Goal: Task Accomplishment & Management: Use online tool/utility

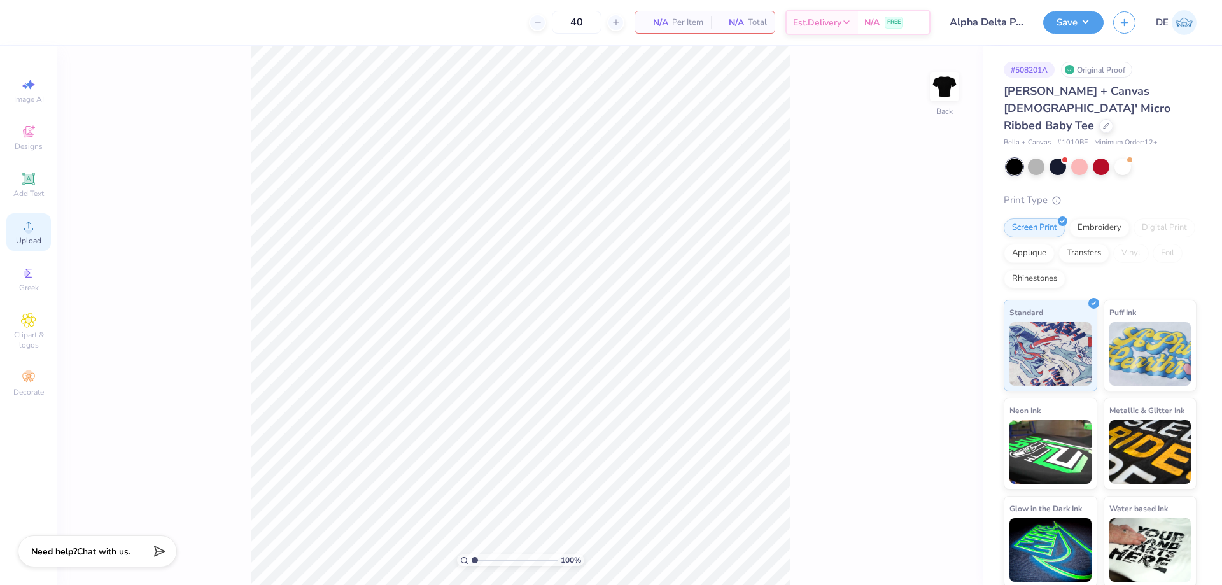
click at [24, 232] on icon at bounding box center [28, 225] width 15 height 15
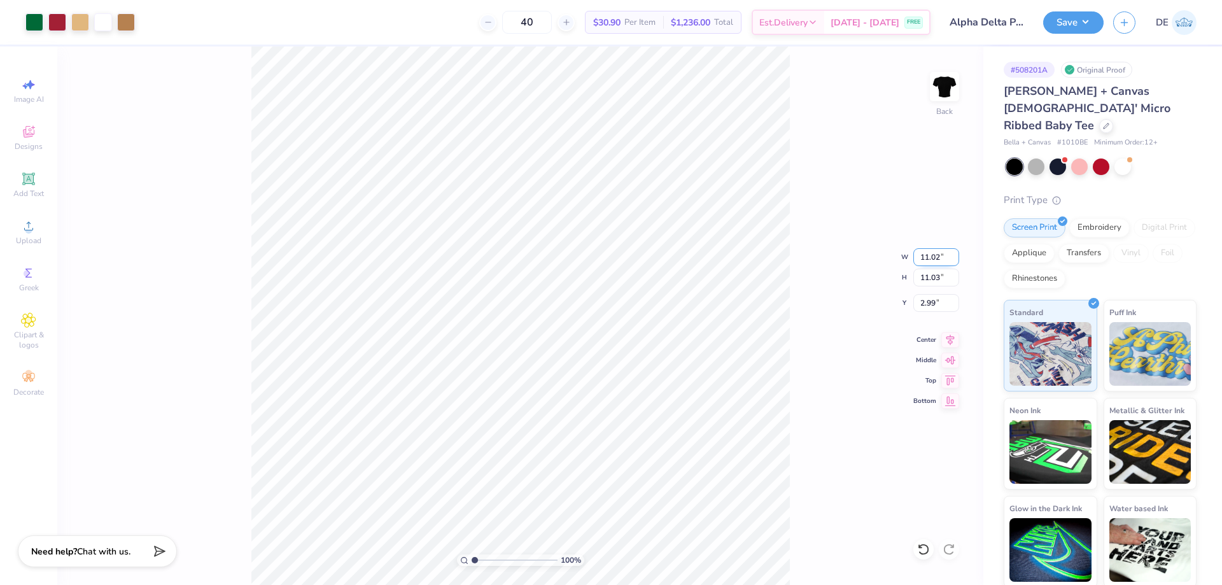
click at [920, 260] on input "11.02" at bounding box center [936, 257] width 46 height 18
type input "7.00"
click at [925, 305] on input "5.00" at bounding box center [936, 303] width 46 height 18
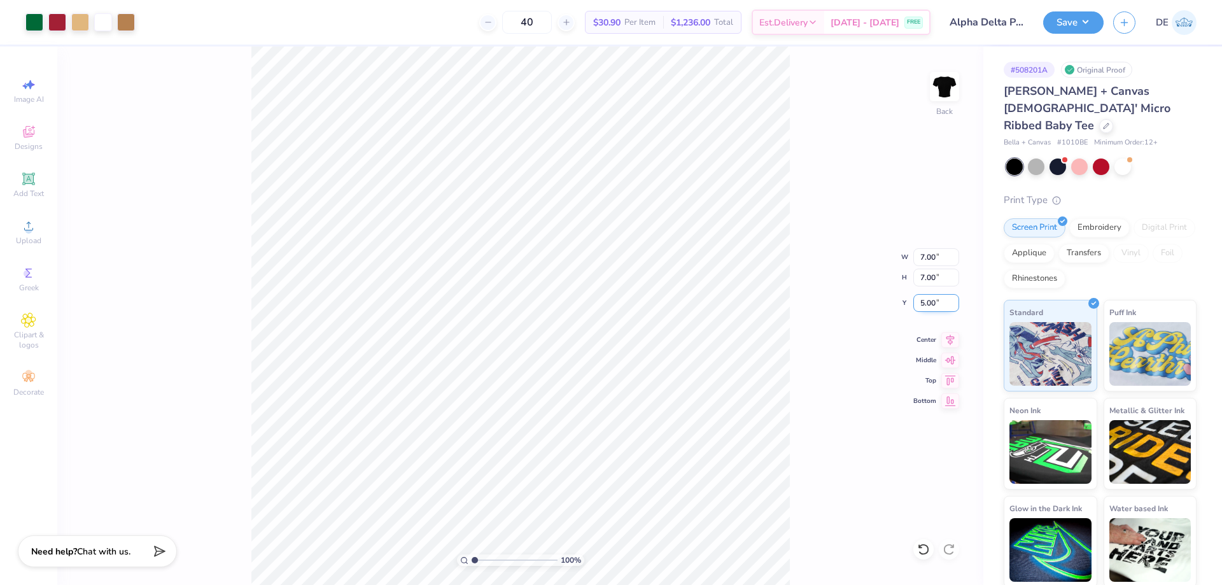
click at [925, 305] on input "5.00" at bounding box center [936, 303] width 46 height 18
type input "3.00"
click at [930, 309] on input "3.00" at bounding box center [936, 303] width 46 height 18
type input "2.00"
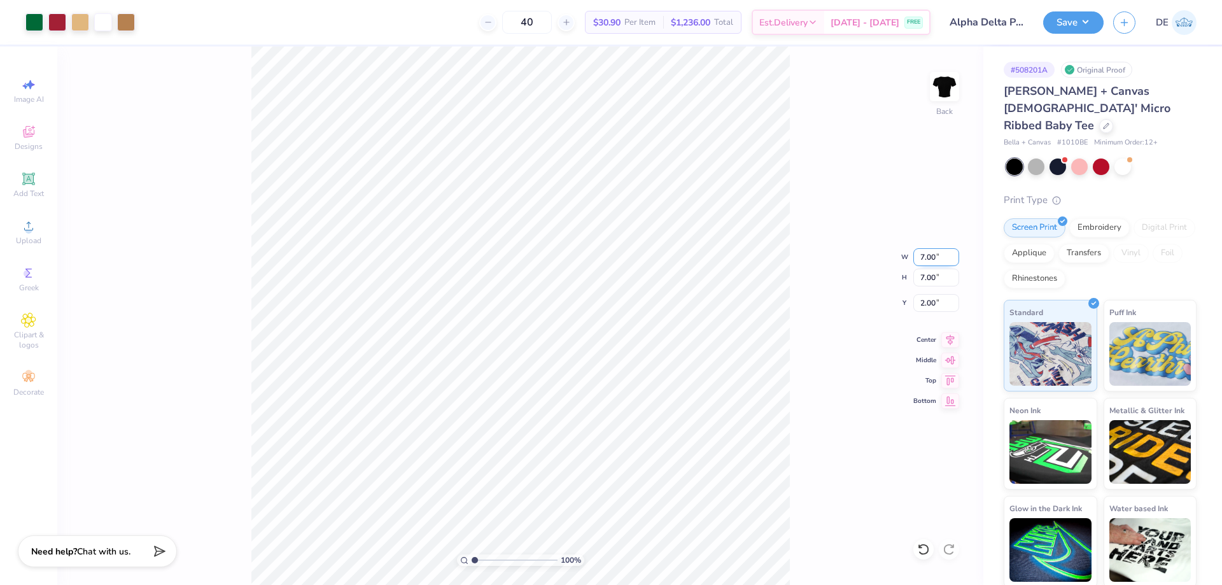
click at [940, 260] on input "7.00" at bounding box center [936, 257] width 46 height 18
type input "7"
type input "8.00"
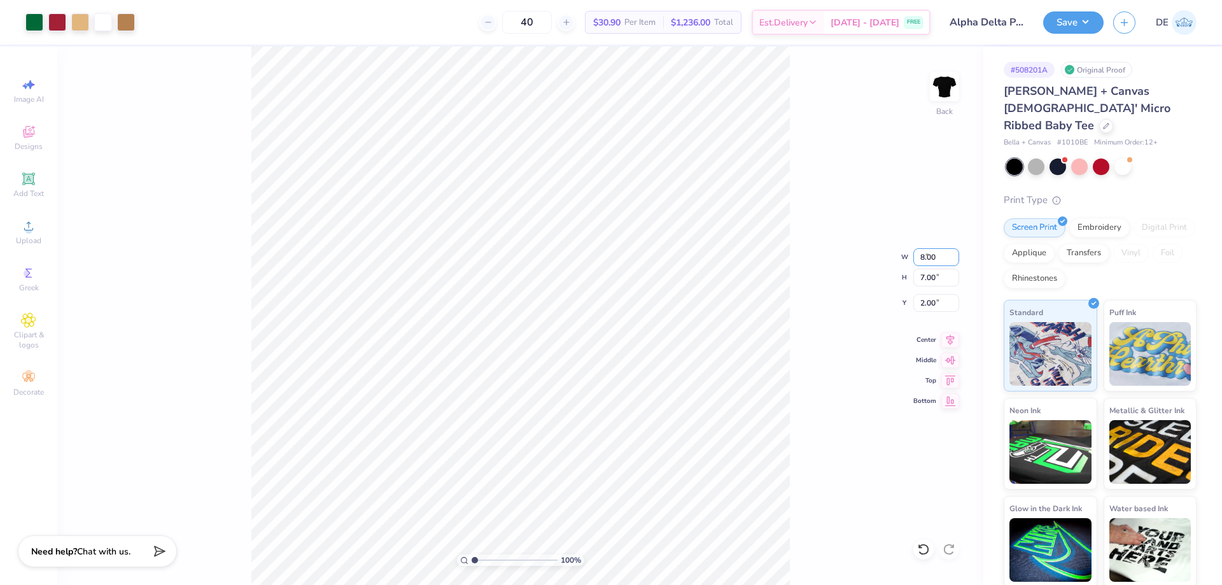
type input "8.00"
click at [920, 304] on input "1.50" at bounding box center [936, 303] width 46 height 18
type input "2.00"
click at [816, 292] on div "100 % Back W 8.00 8.00 " H 8.00 8.00 " Y 2.00 2.00 " Center Middle Top Bottom" at bounding box center [520, 315] width 926 height 538
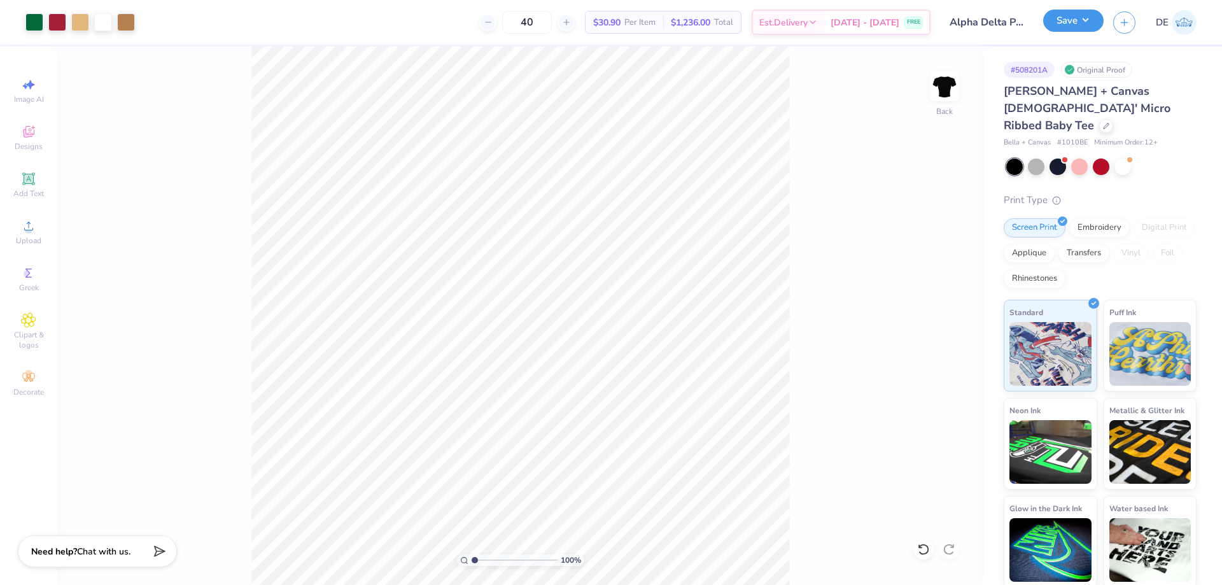
click at [1055, 16] on button "Save" at bounding box center [1073, 21] width 60 height 22
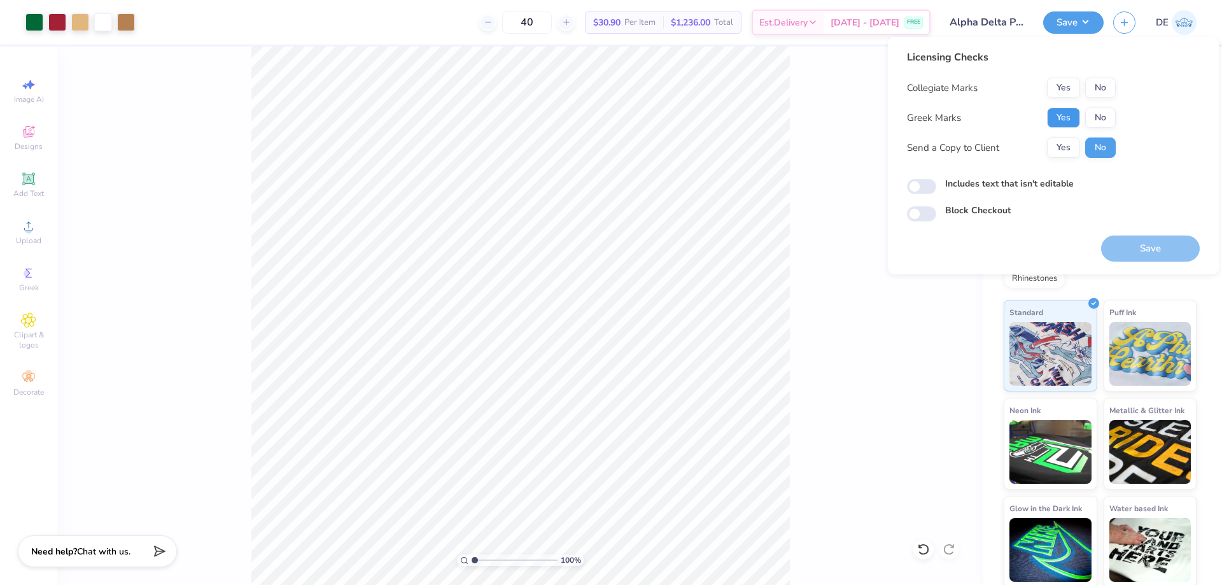
click at [1064, 114] on button "Yes" at bounding box center [1063, 118] width 33 height 20
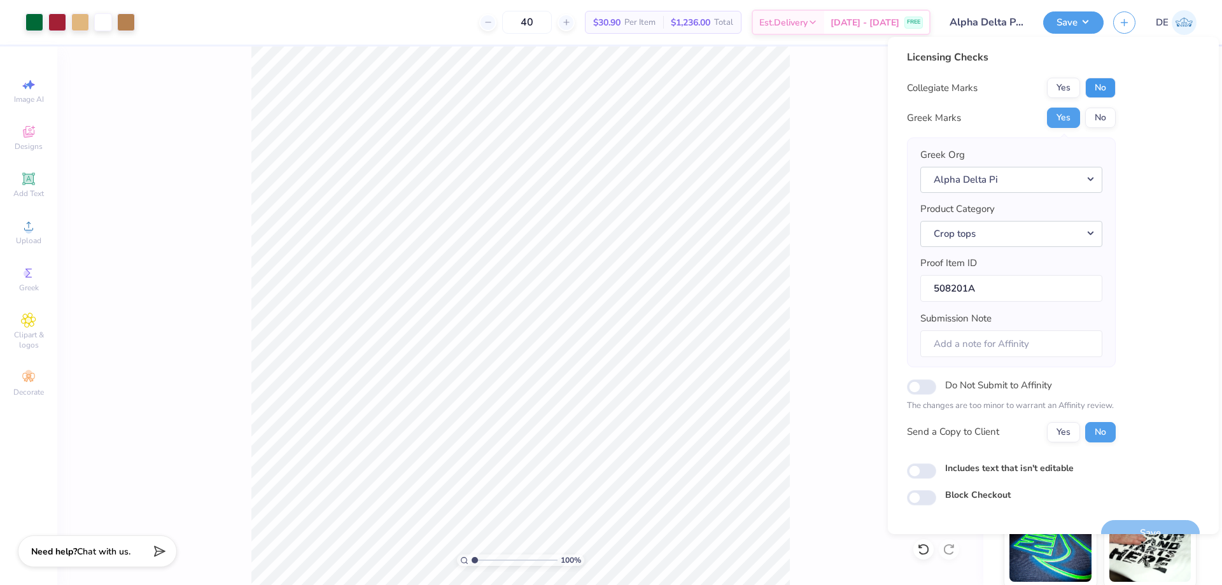
click at [1101, 92] on button "No" at bounding box center [1100, 88] width 31 height 20
click at [972, 345] on input "Submission Note" at bounding box center [1011, 343] width 182 height 27
paste input "Bid day 2025 Iota Alpha"
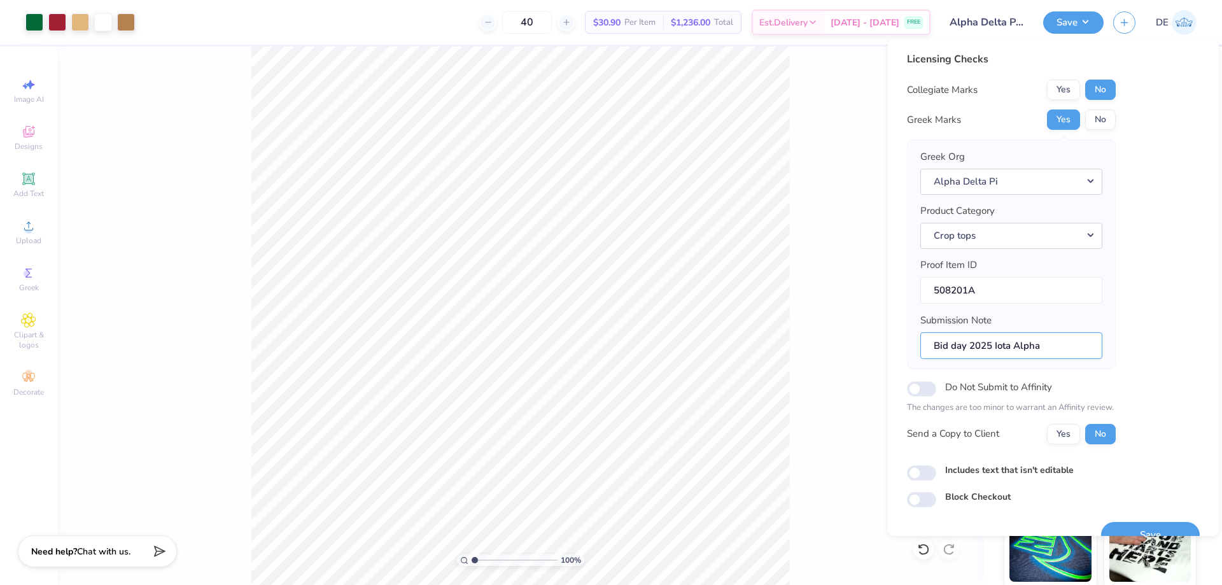
scroll to position [24, 0]
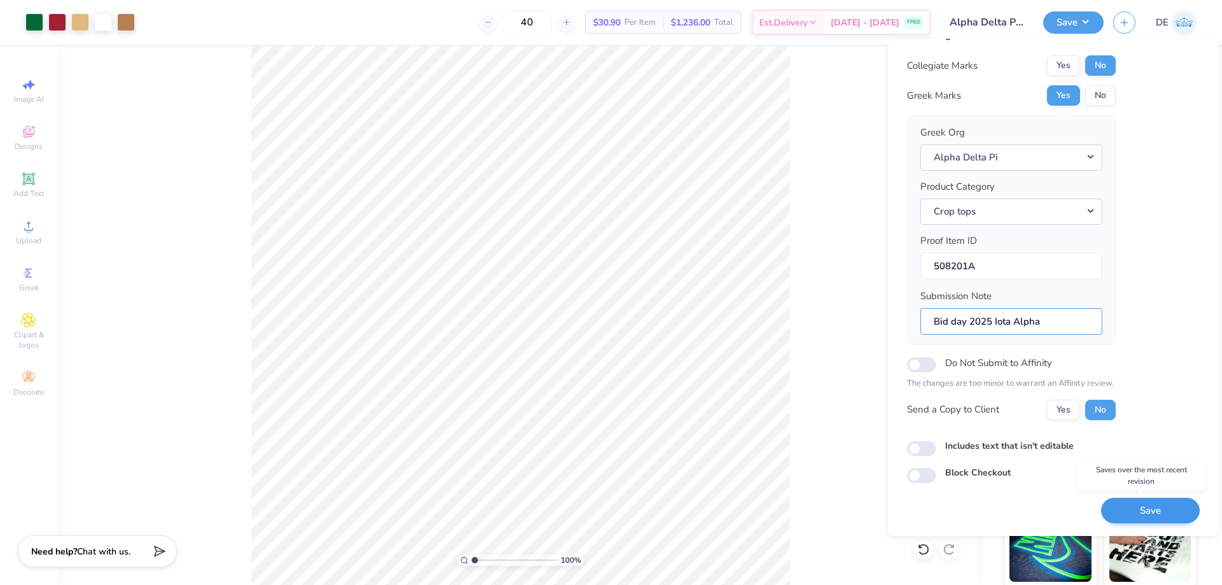
type input "Bid day 2025 Iota Alpha"
click at [1115, 510] on button "Save" at bounding box center [1150, 511] width 99 height 26
click at [1017, 220] on button "Crop tops" at bounding box center [1011, 212] width 182 height 26
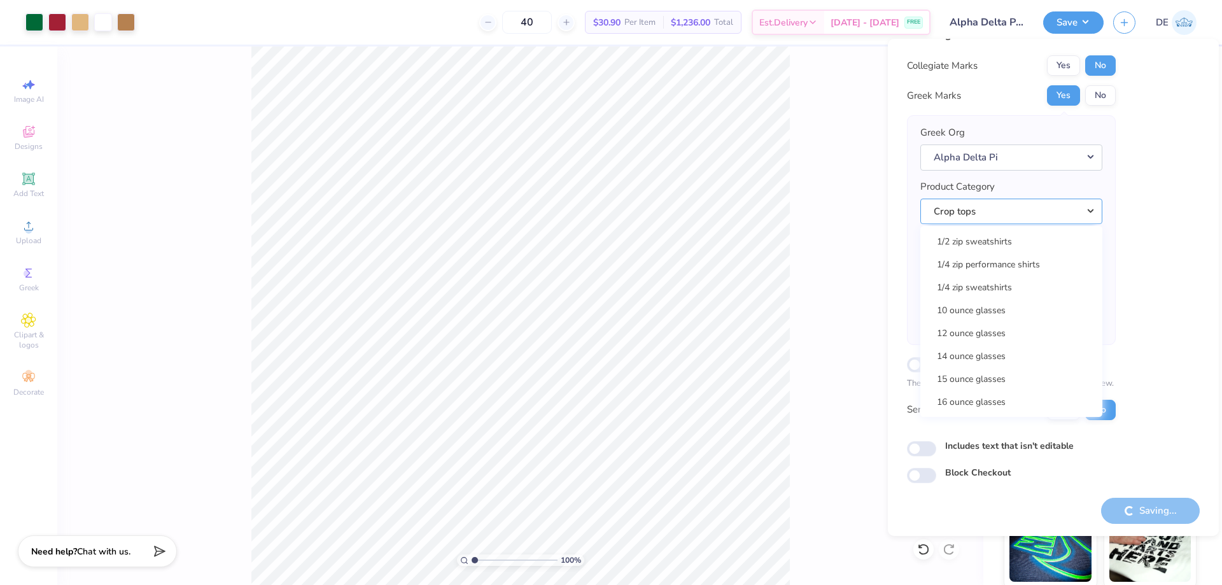
click at [1016, 220] on button "Crop tops" at bounding box center [1011, 212] width 182 height 26
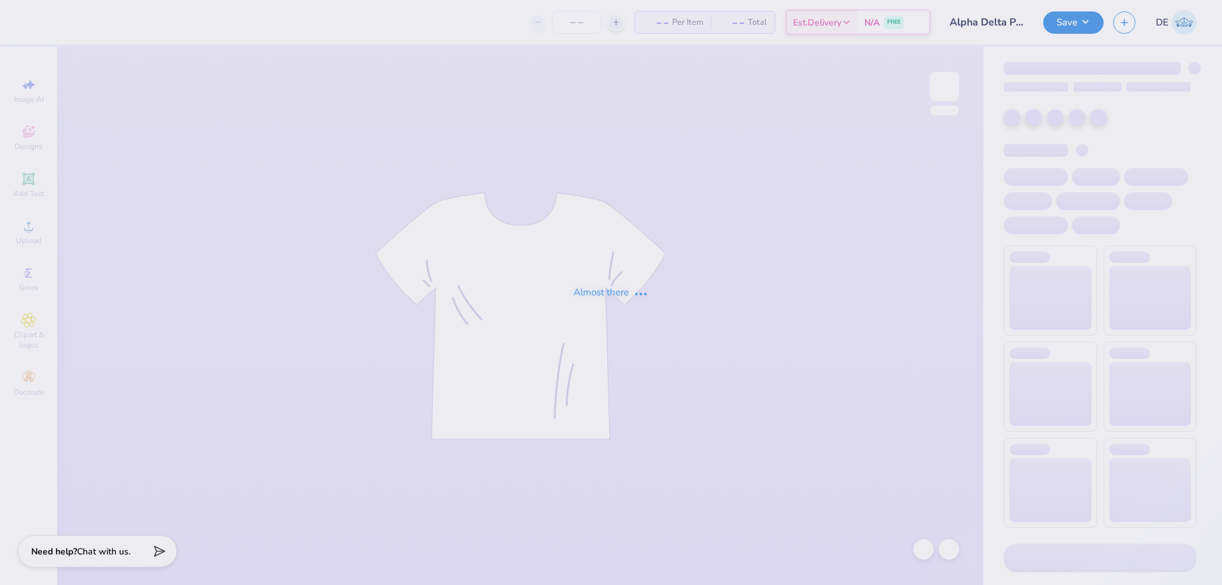
type input "Alpha Delta Pi Bid Day"
type input "40"
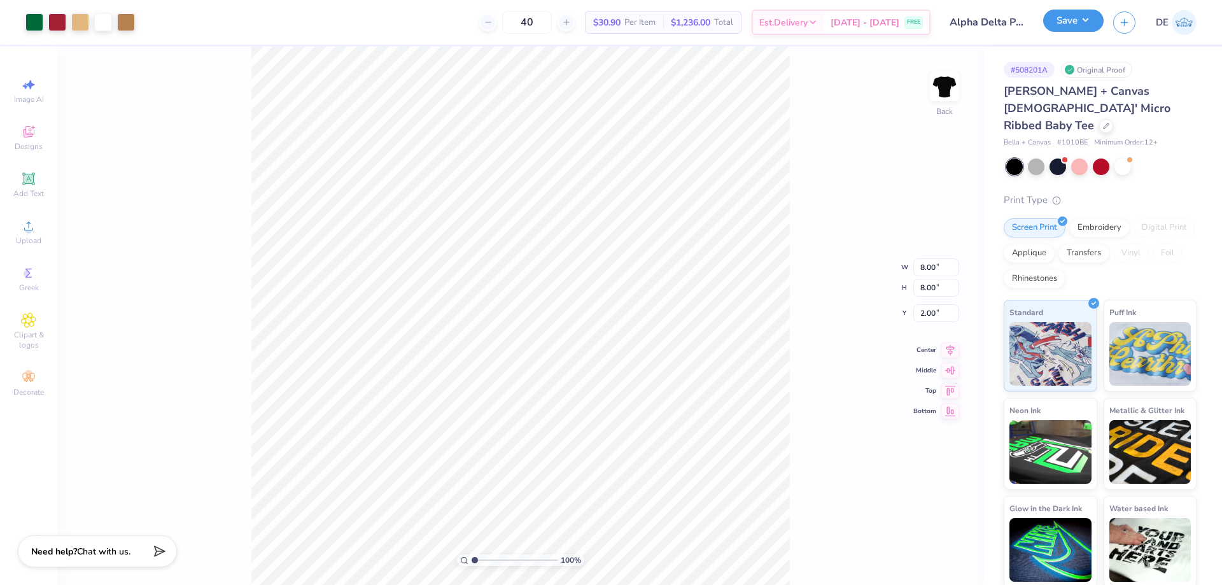
click at [1051, 29] on button "Save" at bounding box center [1073, 21] width 60 height 22
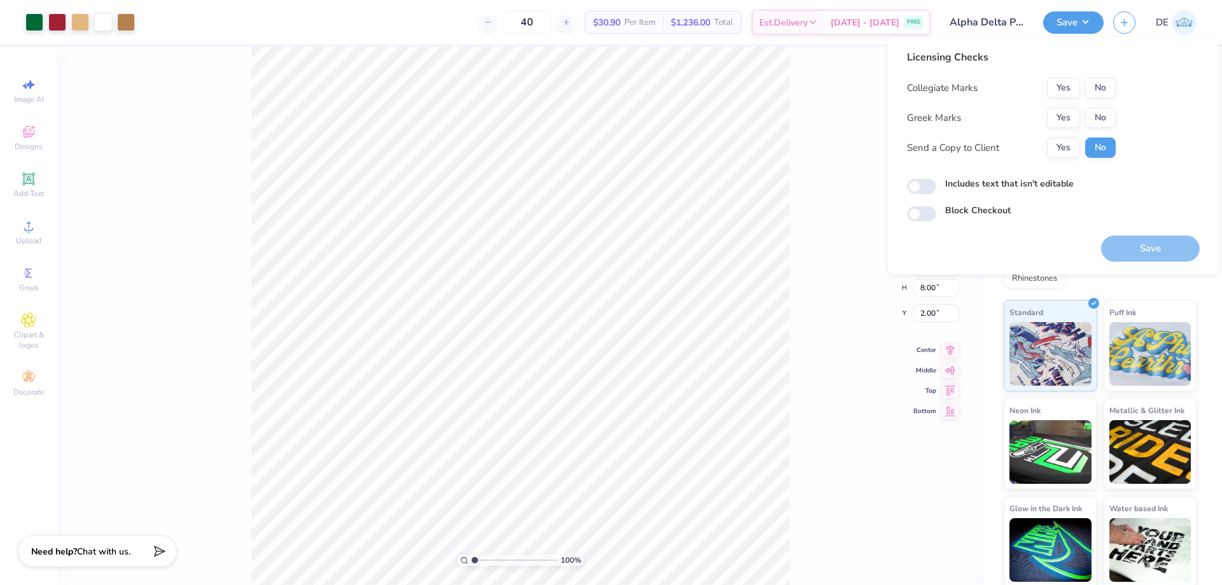
click at [1065, 131] on div "Collegiate Marks Yes No Greek Marks Yes No Send a Copy to Client Yes No" at bounding box center [1011, 118] width 209 height 80
click at [1066, 113] on button "Yes" at bounding box center [1063, 118] width 33 height 20
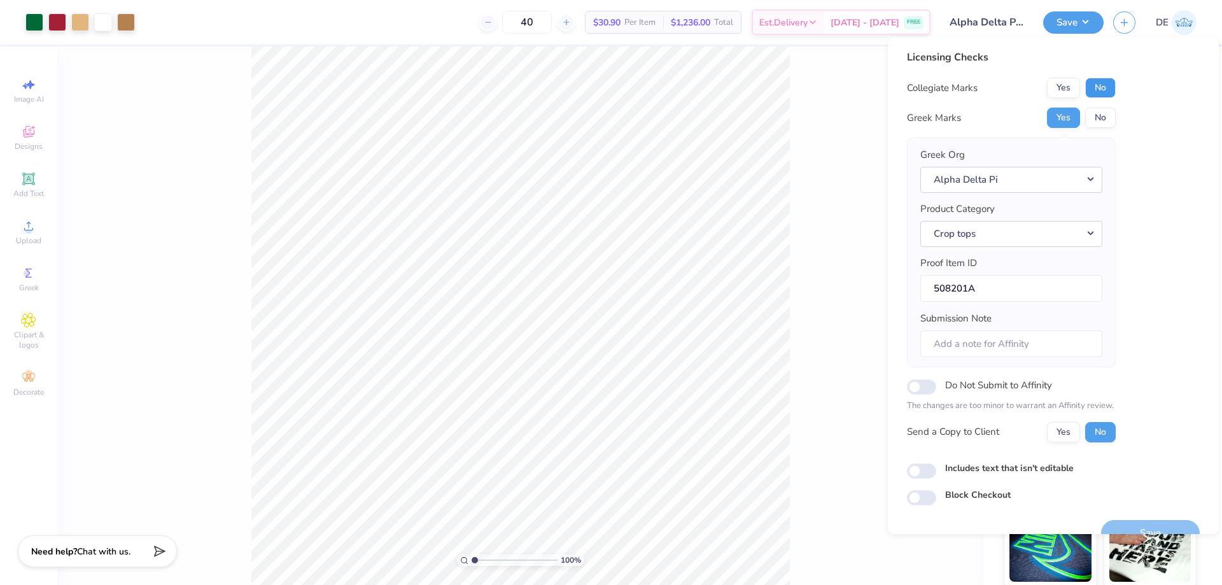
click at [1100, 87] on button "No" at bounding box center [1100, 88] width 31 height 20
click at [970, 337] on input "Submission Note" at bounding box center [1011, 343] width 182 height 27
paste input "Bid day 2025 Iota Alpha"
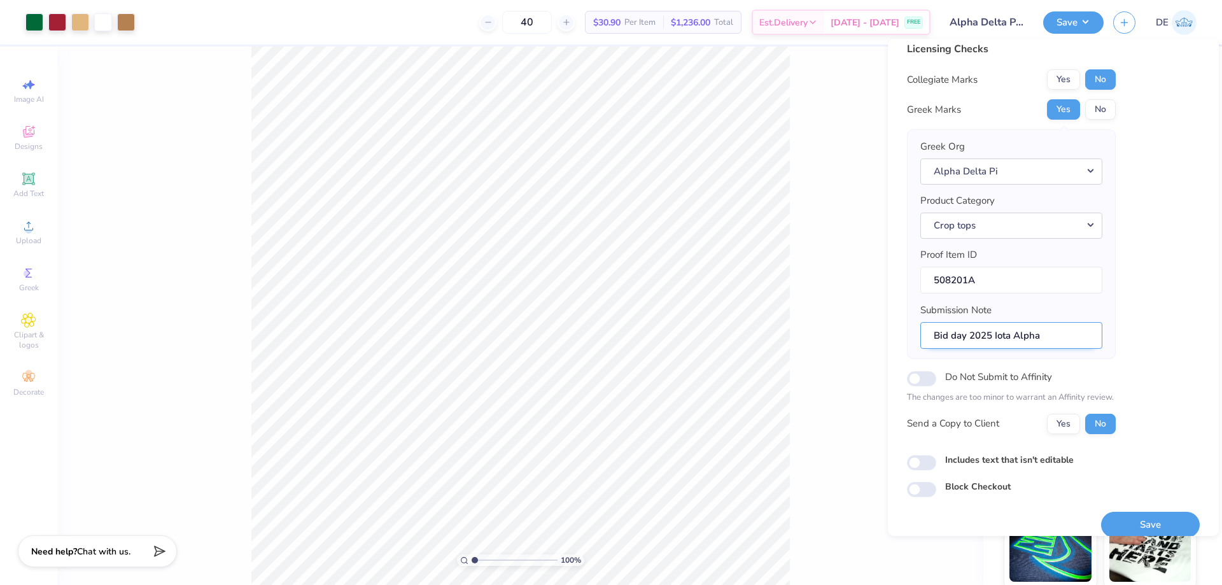
scroll to position [24, 0]
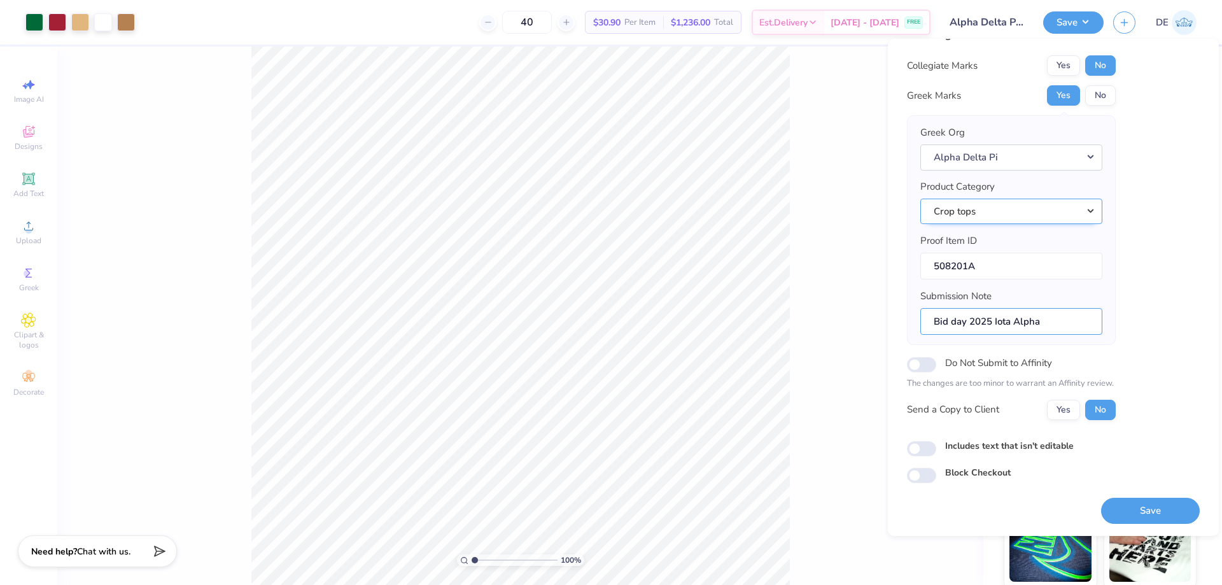
type input "Bid day 2025 Iota Alpha"
click at [1014, 207] on button "Crop tops" at bounding box center [1011, 212] width 182 height 26
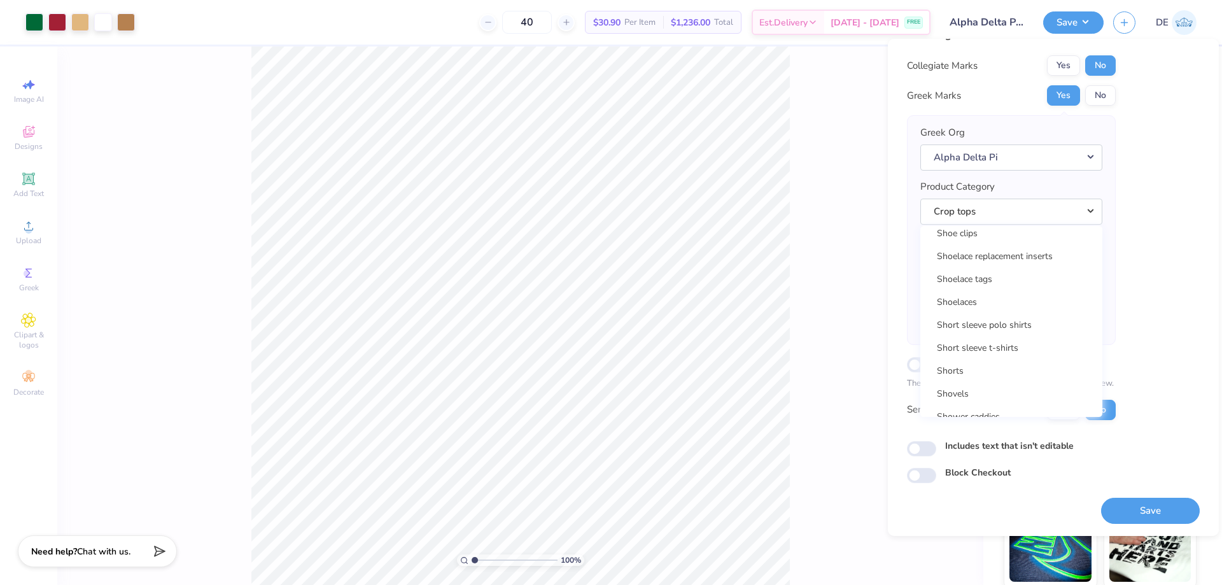
scroll to position [18325, 0]
click at [994, 381] on link "Short sleeve t-shirts" at bounding box center [1011, 378] width 172 height 21
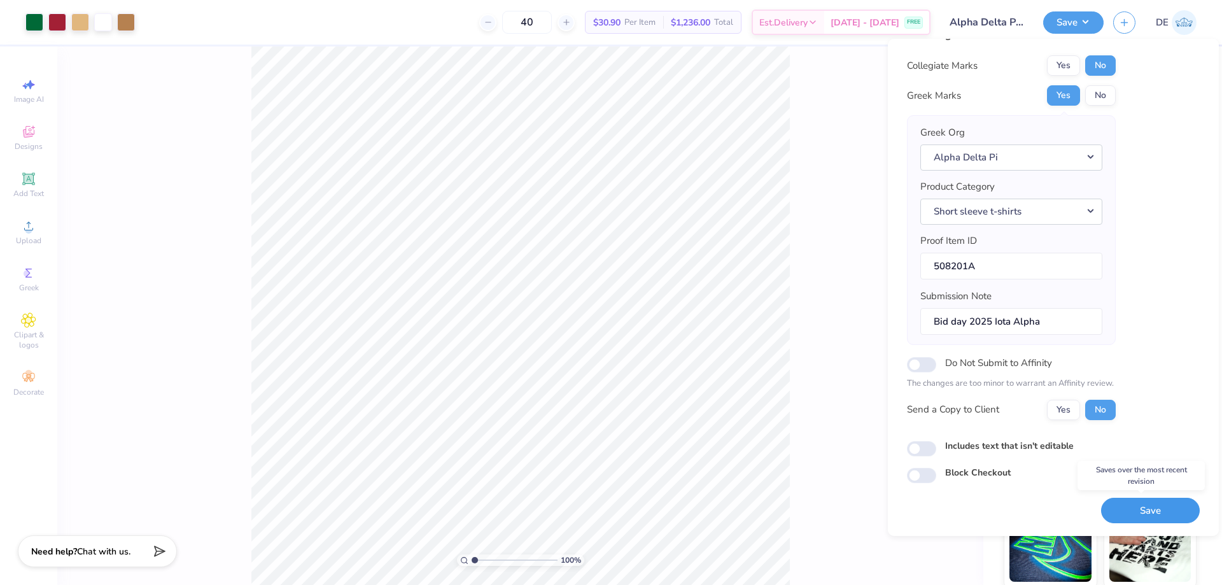
click at [1117, 510] on button "Save" at bounding box center [1150, 511] width 99 height 26
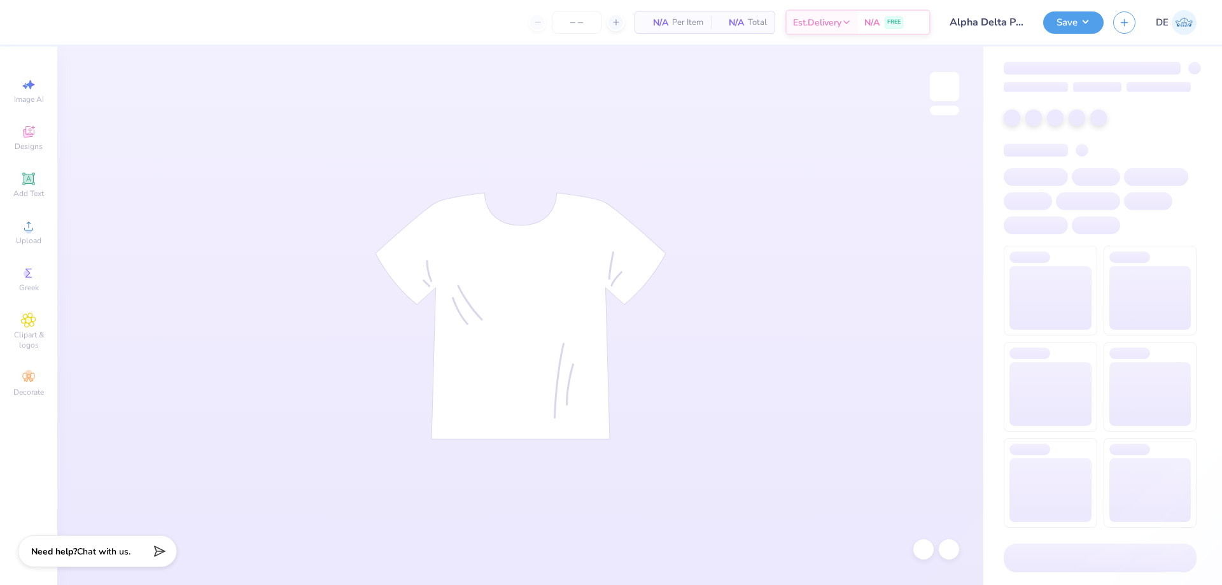
type input "50"
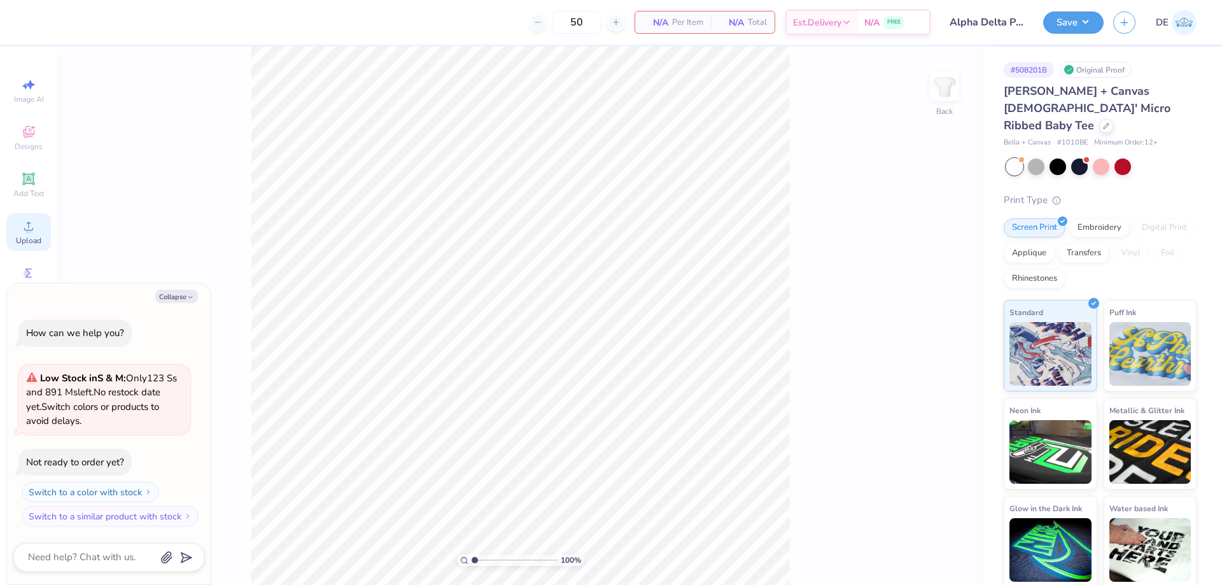
click at [41, 230] on div "Upload" at bounding box center [28, 232] width 45 height 38
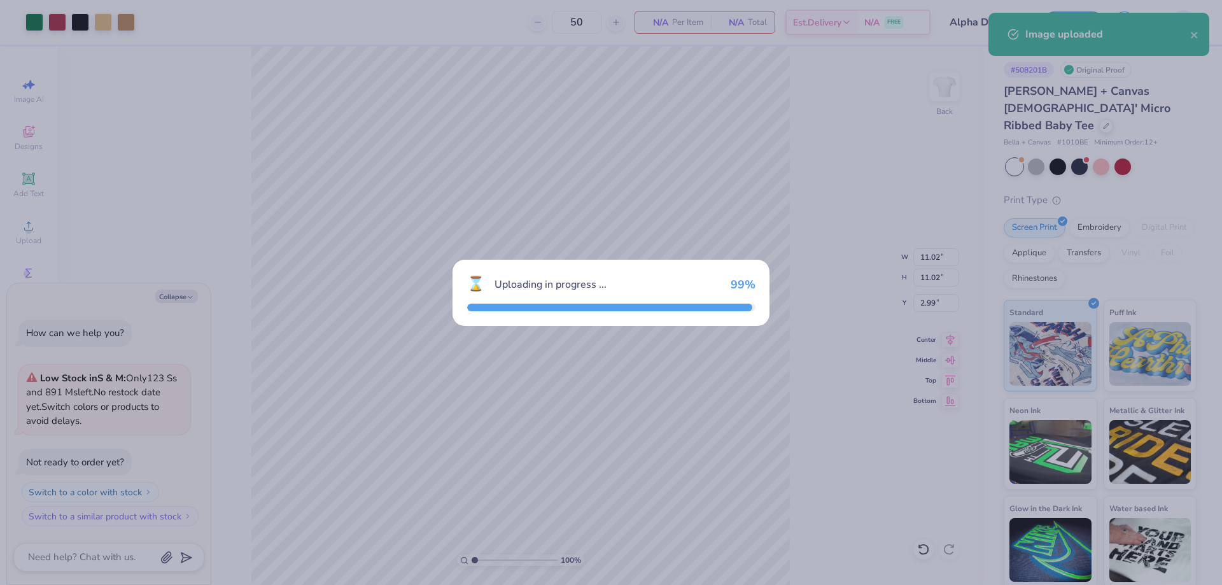
type textarea "x"
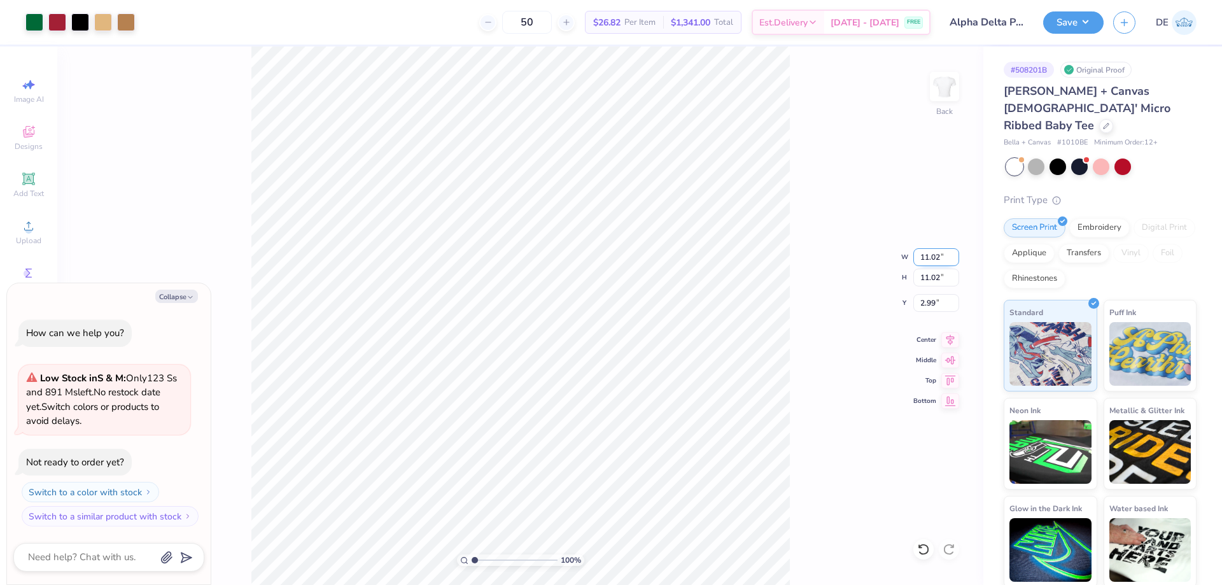
click at [923, 255] on input "11.02" at bounding box center [936, 257] width 46 height 18
type input "8"
type textarea "x"
type input "8.00"
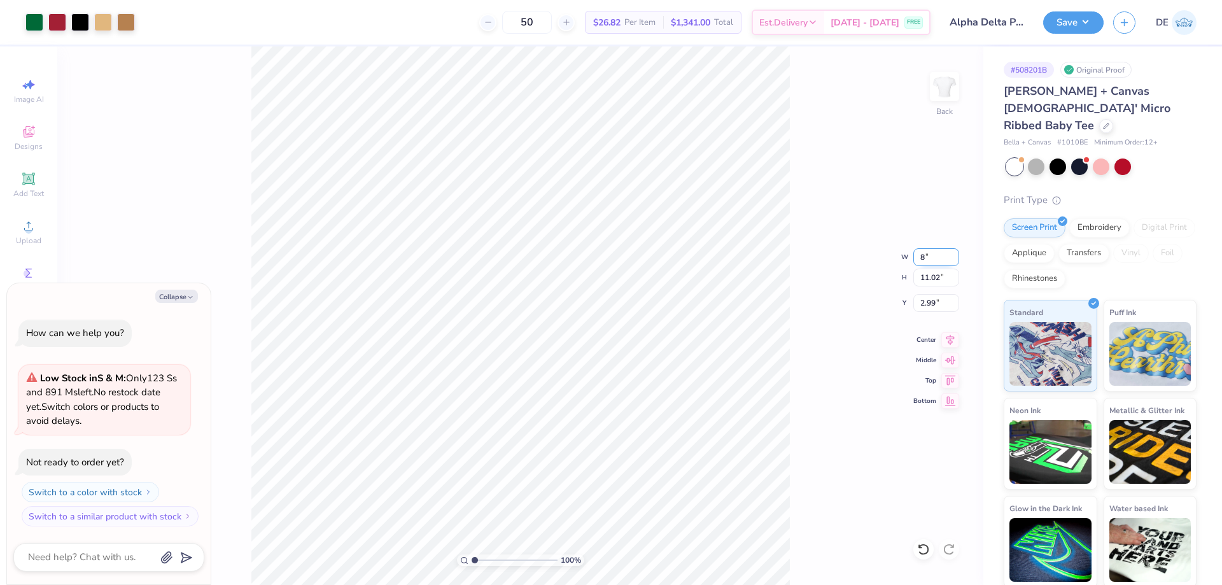
type input "8.00"
click at [926, 308] on input "4.50" at bounding box center [936, 303] width 46 height 18
type input "2"
type textarea "x"
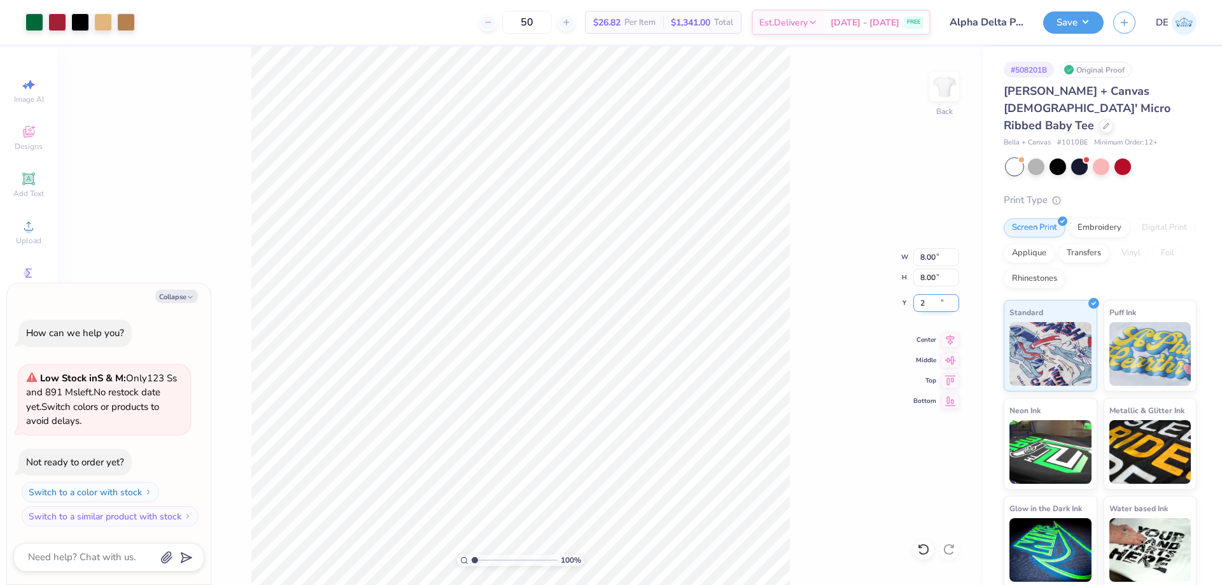
type input "2.00"
click at [1077, 25] on button "Save" at bounding box center [1073, 21] width 60 height 22
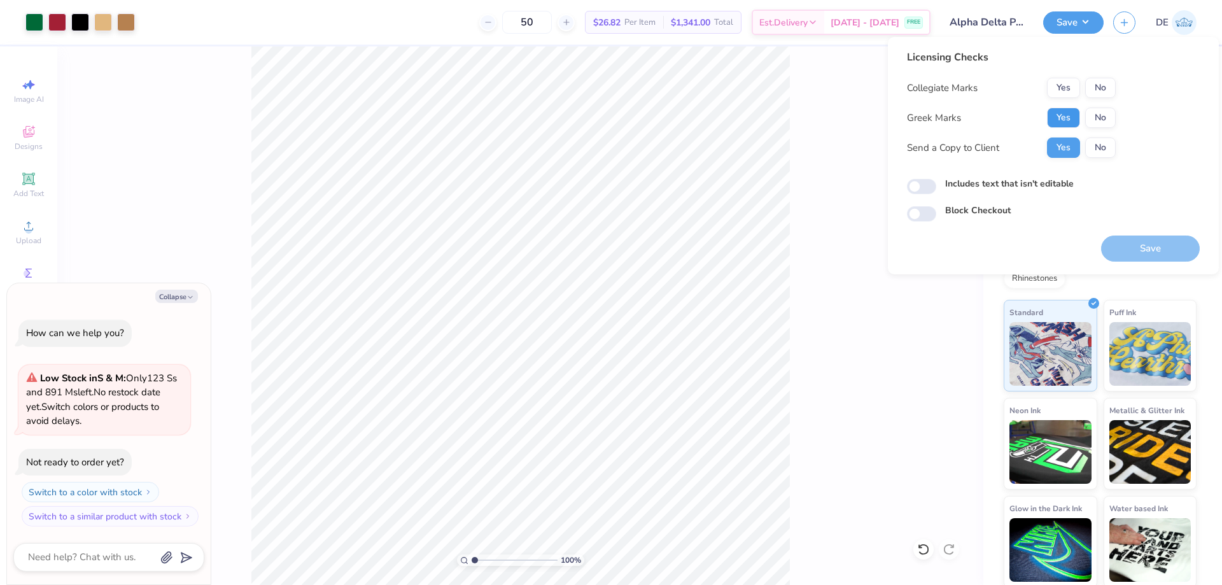
click at [1068, 118] on button "Yes" at bounding box center [1063, 118] width 33 height 20
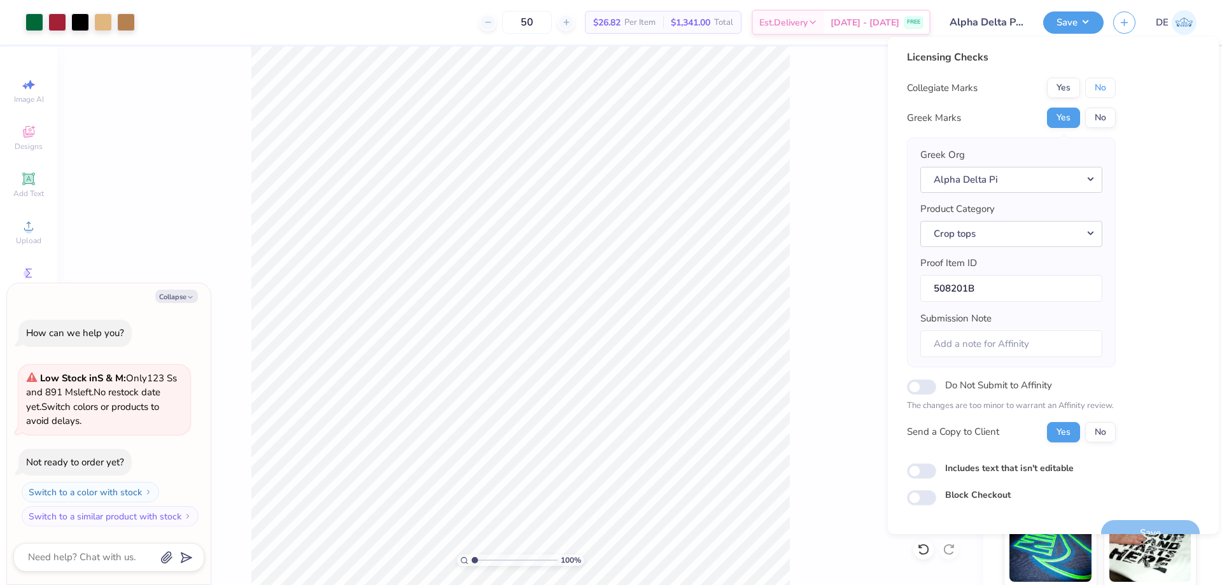
click at [1113, 85] on button "No" at bounding box center [1100, 88] width 31 height 20
type textarea "x"
click at [930, 388] on input "Do Not Submit to Affinity" at bounding box center [921, 386] width 29 height 15
checkbox input "true"
type textarea "x"
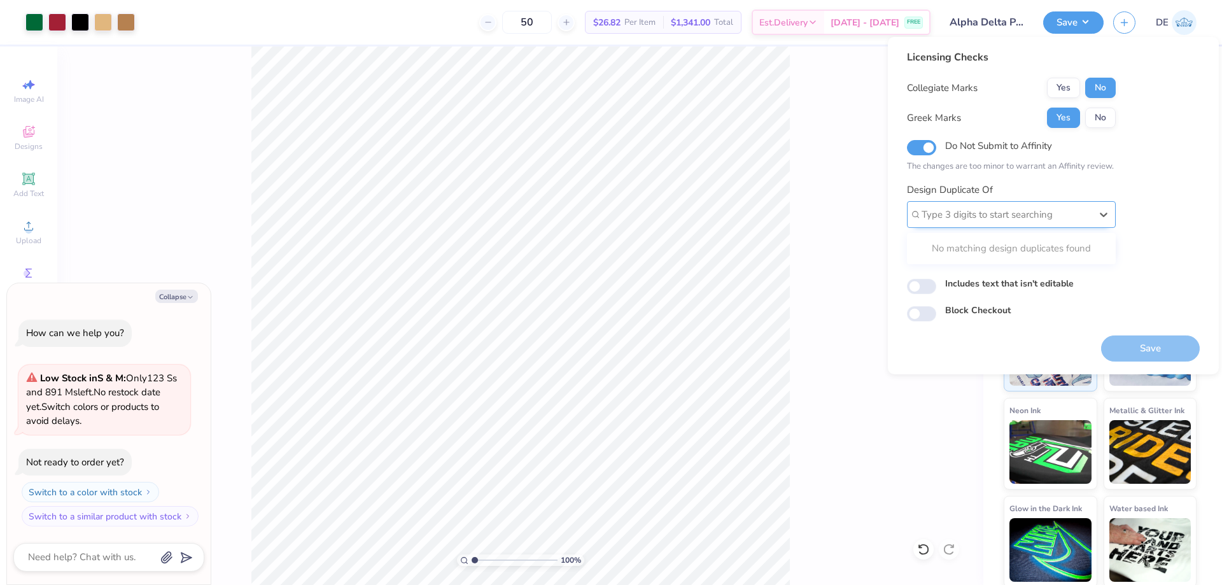
click at [957, 216] on div at bounding box center [1005, 214] width 169 height 17
paste input "508201A"
click at [954, 242] on div "508201A" at bounding box center [1011, 248] width 199 height 21
type input "508201A"
type textarea "x"
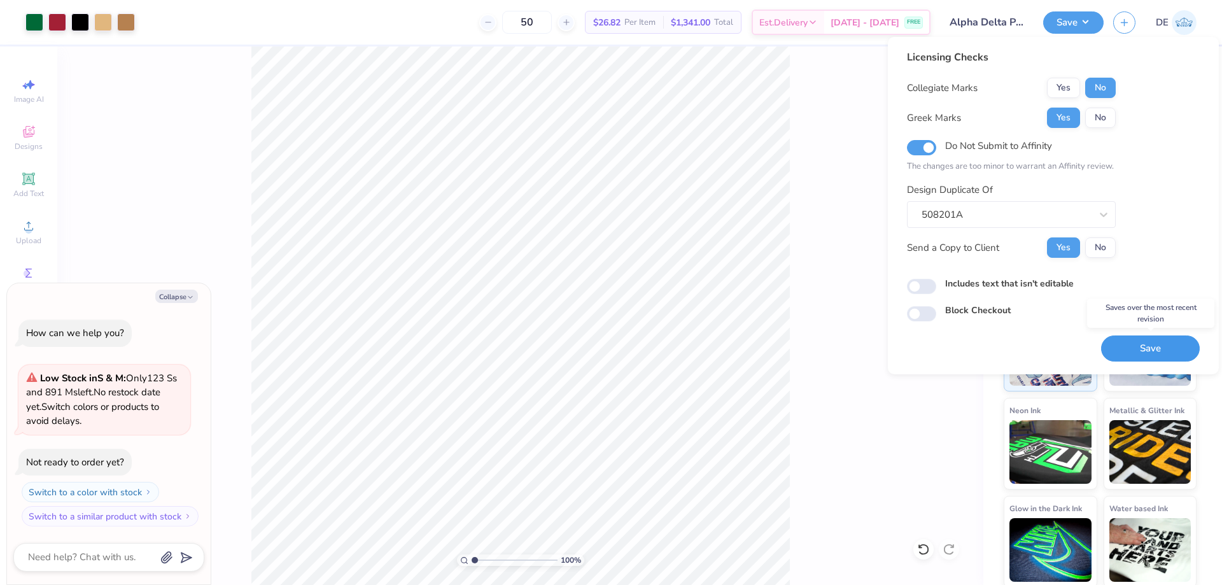
click at [1162, 354] on button "Save" at bounding box center [1150, 348] width 99 height 26
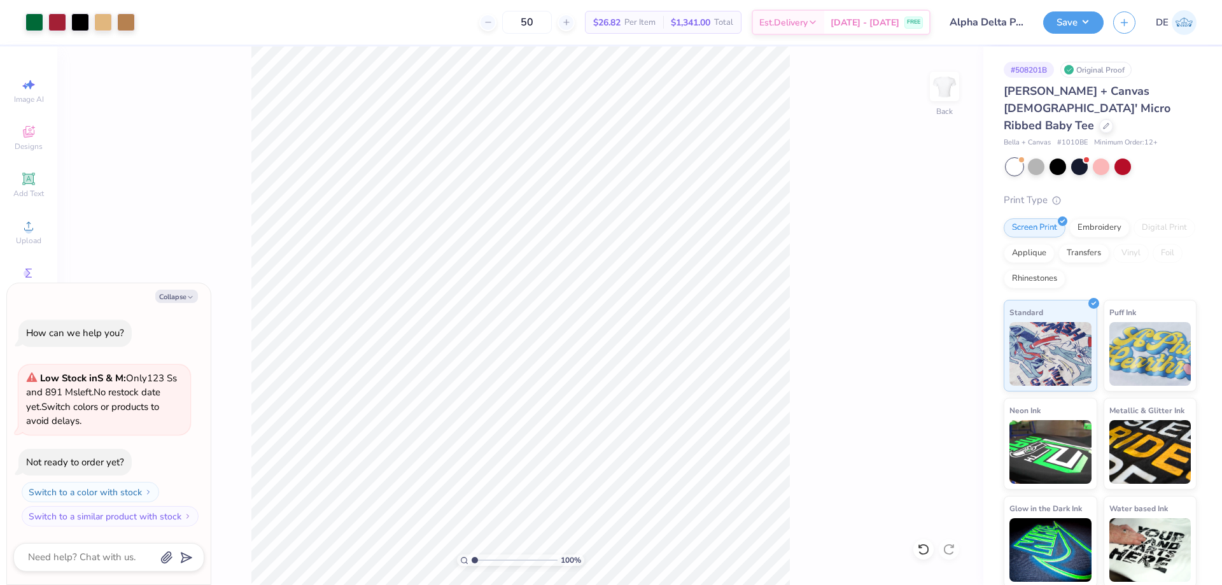
type textarea "x"
